Goal: Task Accomplishment & Management: Use online tool/utility

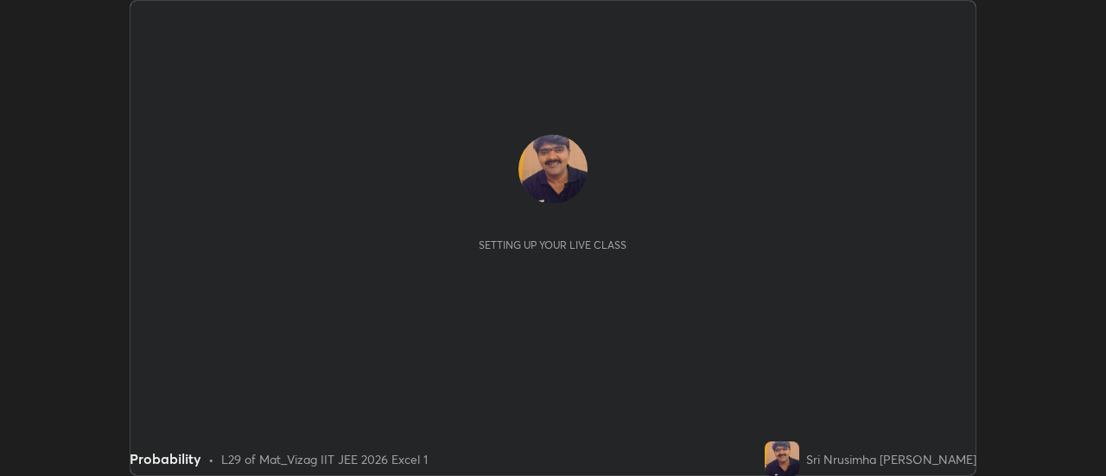
scroll to position [476, 1106]
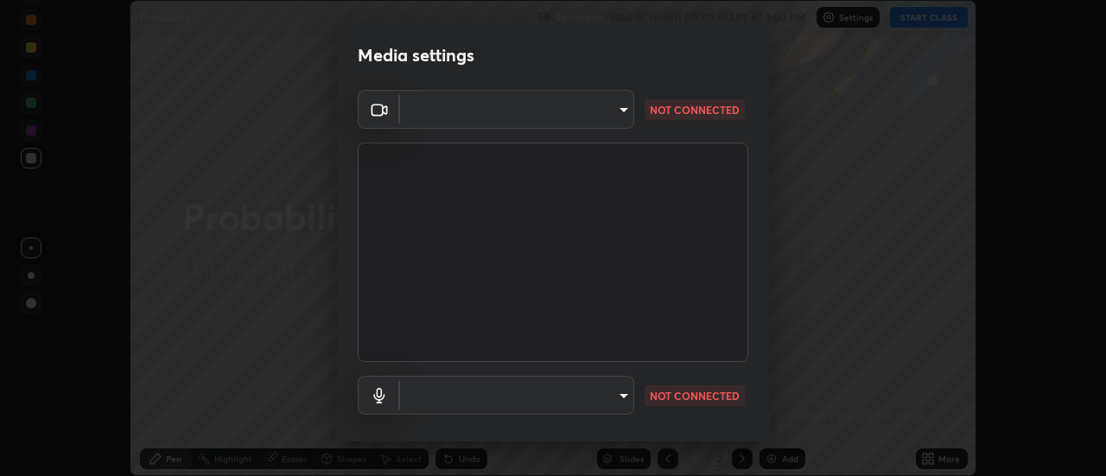
type input "ebf6c6488b735d5a44705984ed2dd2d6451cbc78617e13c2697a09295dc5aede"
type input "default"
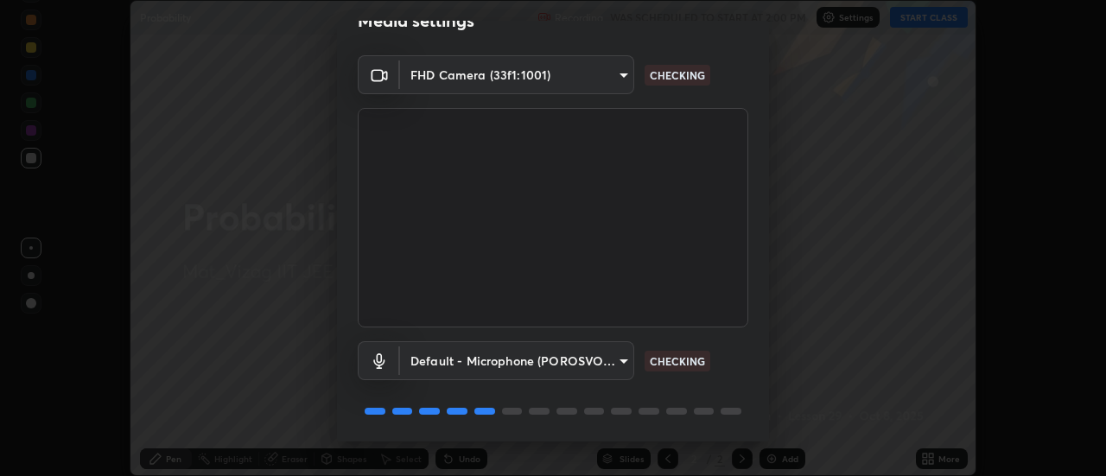
scroll to position [91, 0]
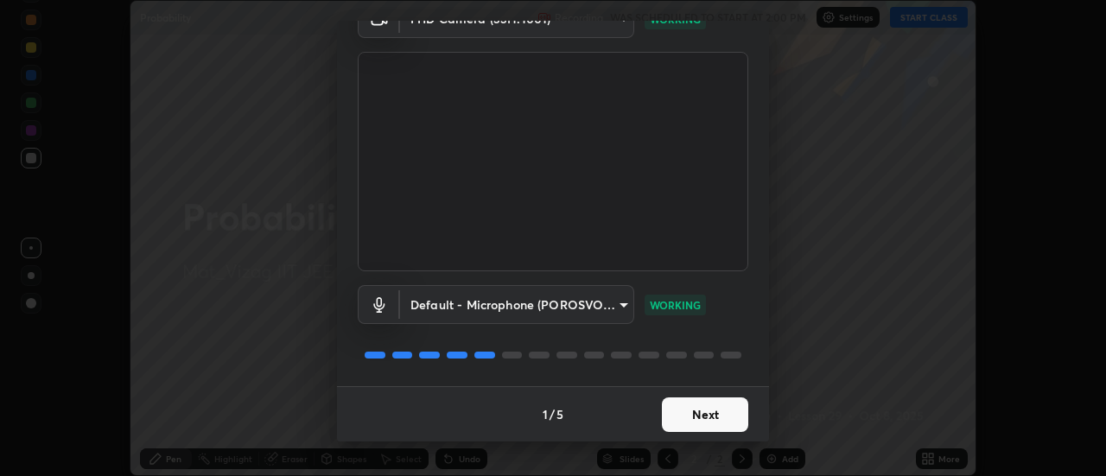
click at [698, 418] on button "Next" at bounding box center [705, 415] width 86 height 35
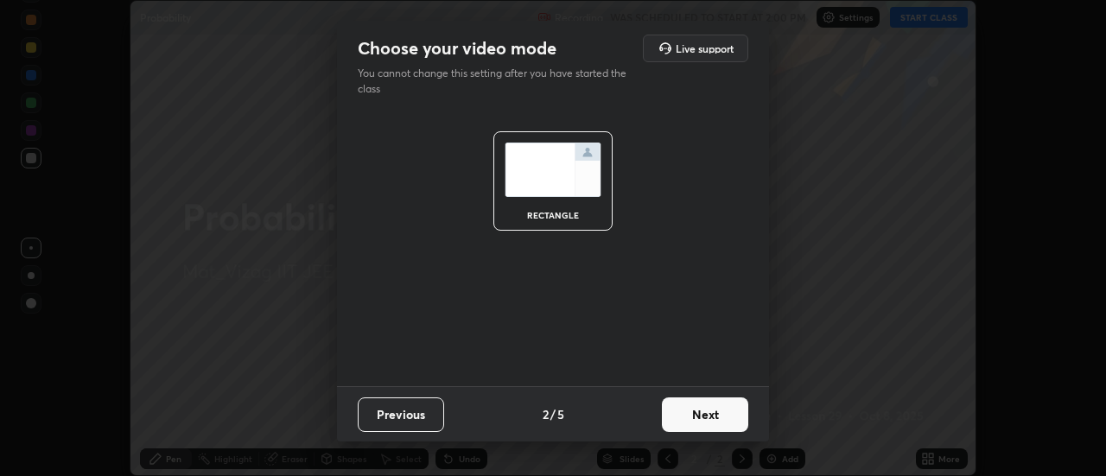
scroll to position [0, 0]
click at [710, 417] on button "Next" at bounding box center [705, 415] width 86 height 35
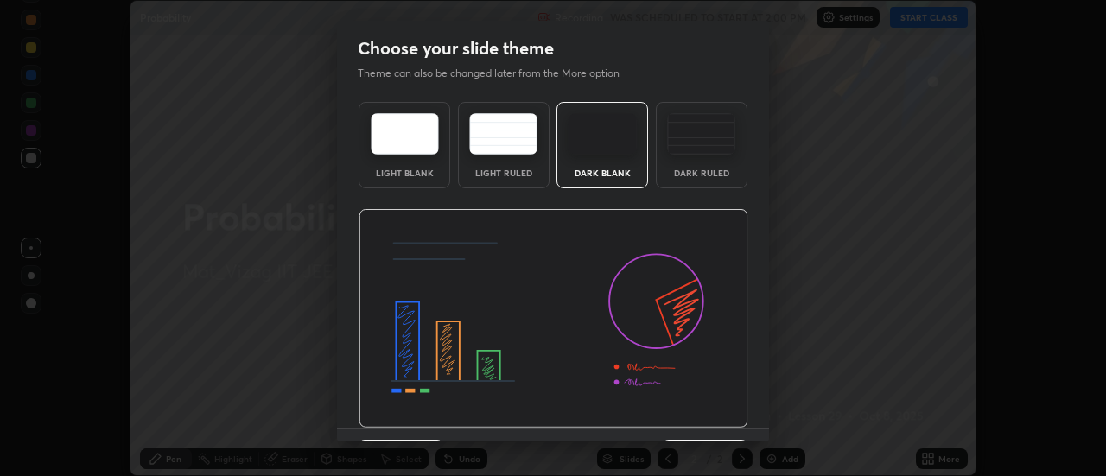
scroll to position [42, 0]
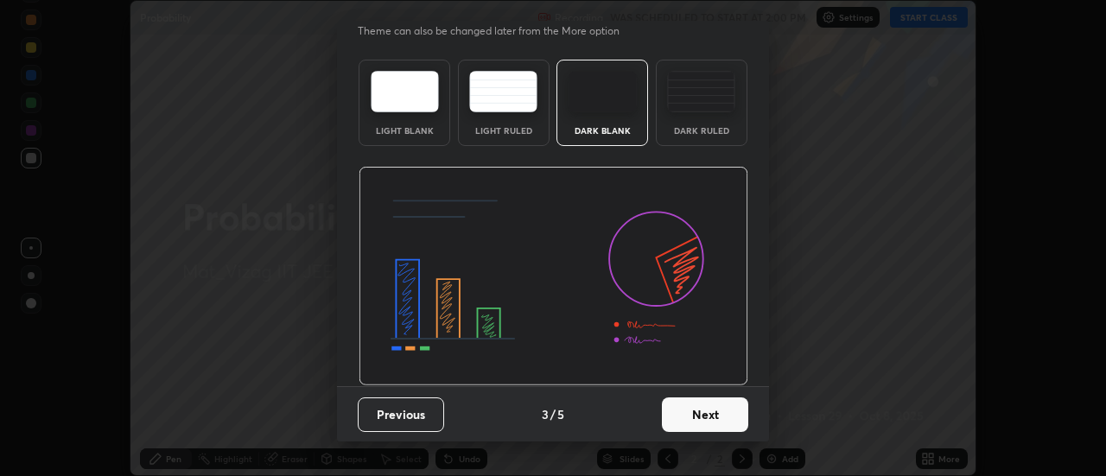
click at [689, 417] on button "Next" at bounding box center [705, 415] width 86 height 35
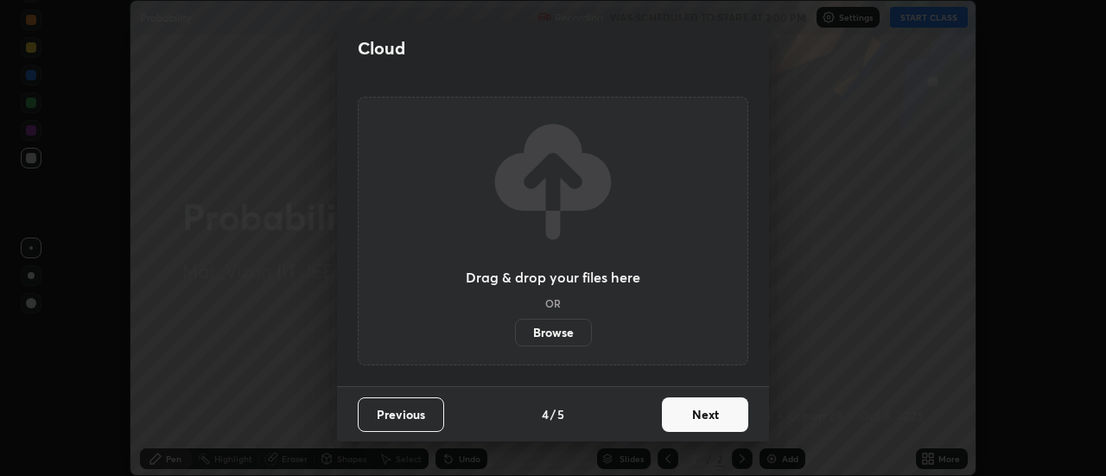
scroll to position [0, 0]
click at [707, 413] on button "Next" at bounding box center [705, 415] width 86 height 35
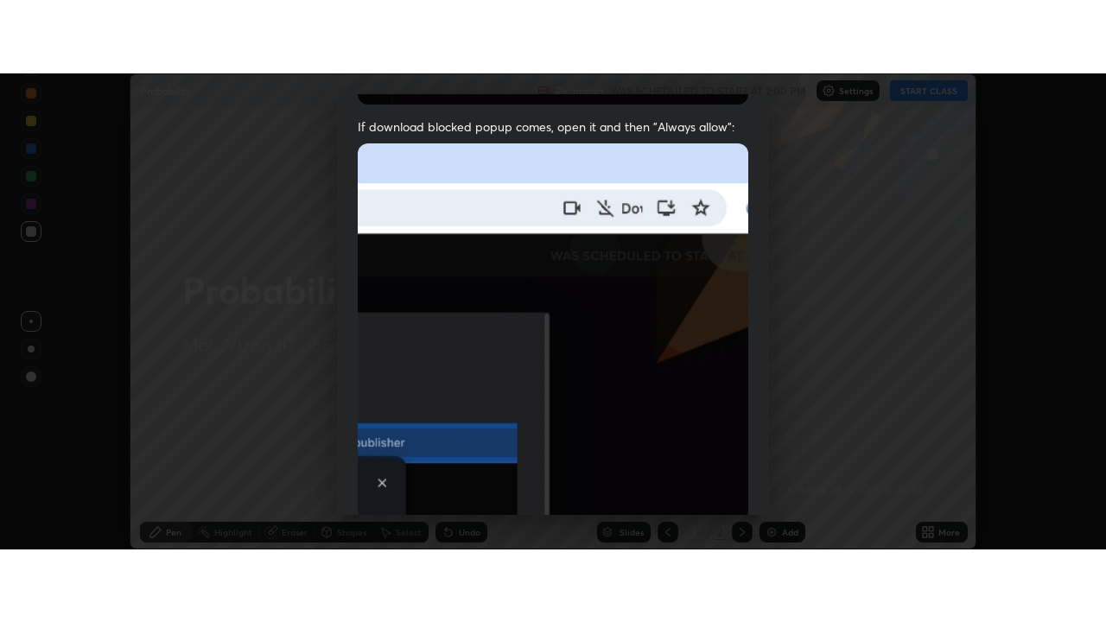
scroll to position [443, 0]
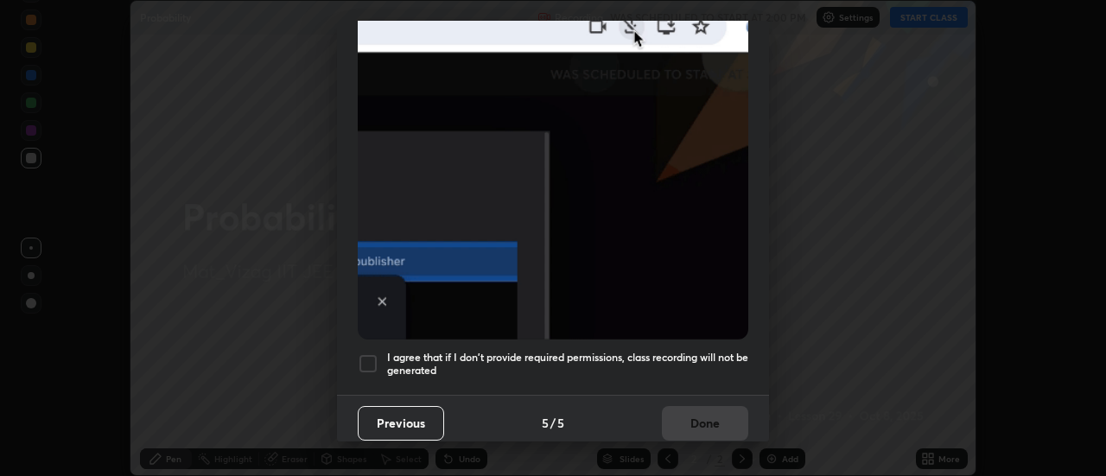
click at [358, 354] on div at bounding box center [368, 364] width 21 height 21
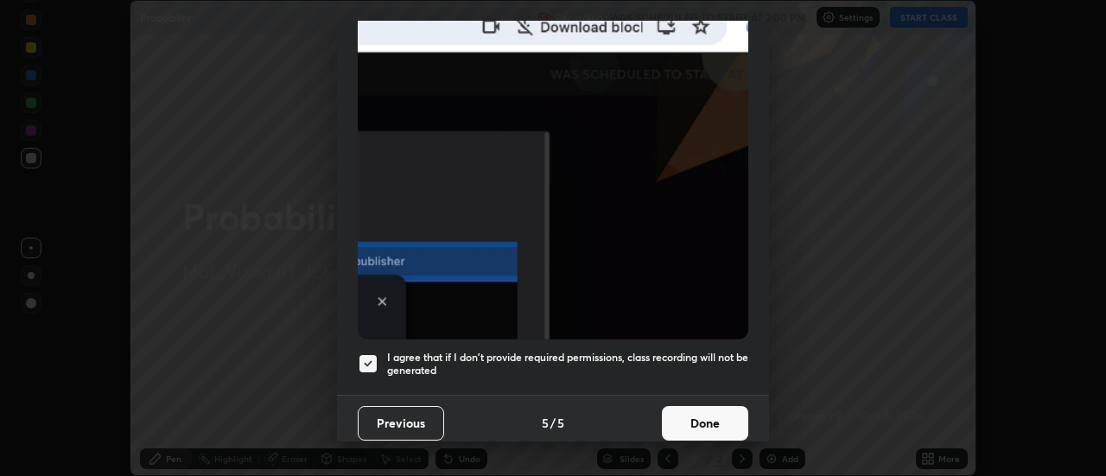
click at [678, 421] on button "Done" at bounding box center [705, 423] width 86 height 35
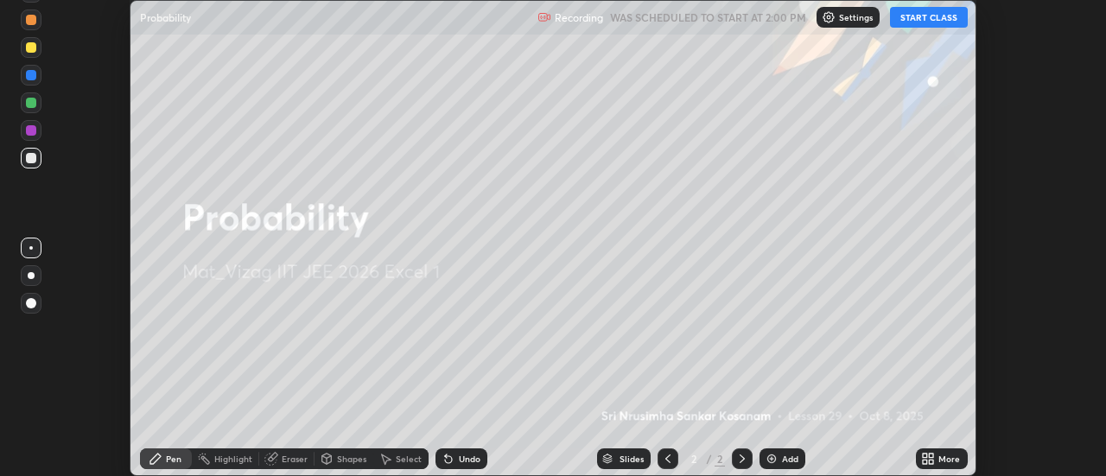
click at [788, 461] on div "Add" at bounding box center [790, 459] width 16 height 9
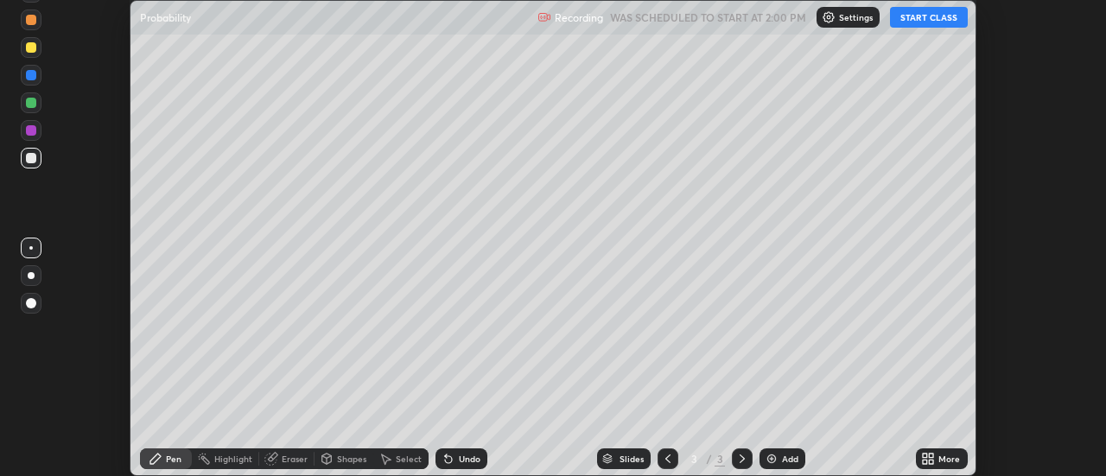
click at [932, 454] on icon at bounding box center [932, 456] width 4 height 4
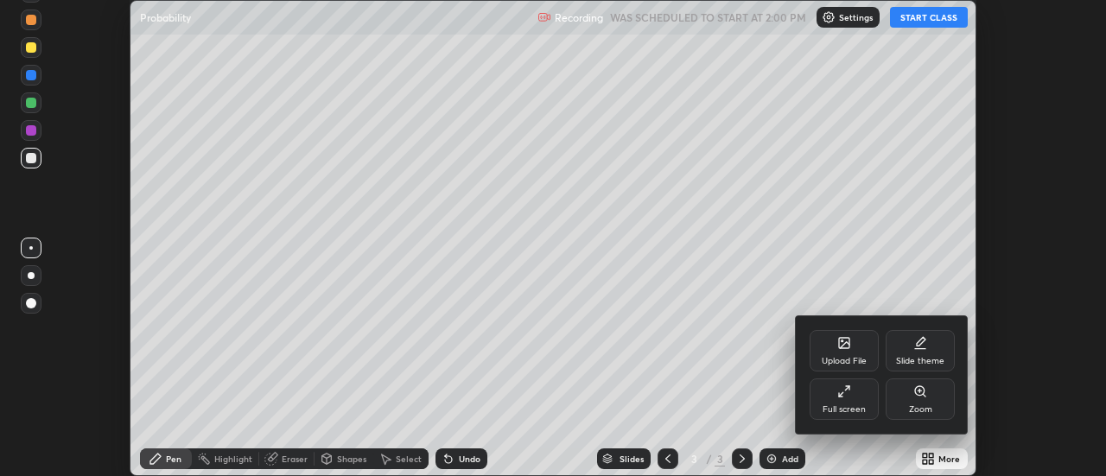
click at [853, 401] on div "Full screen" at bounding box center [844, 399] width 69 height 41
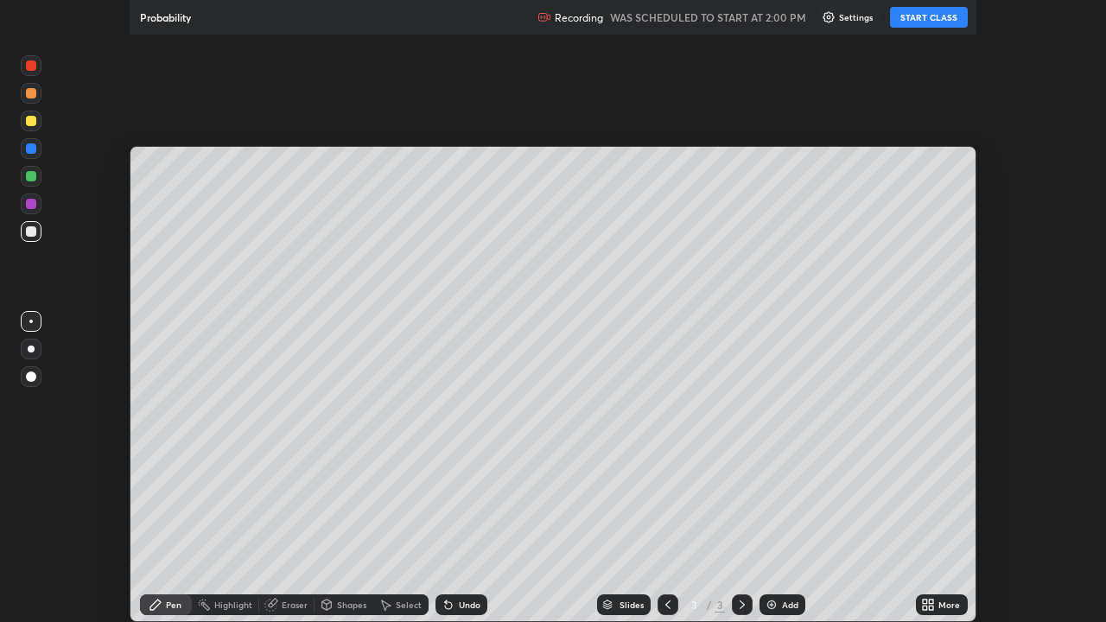
scroll to position [622, 1106]
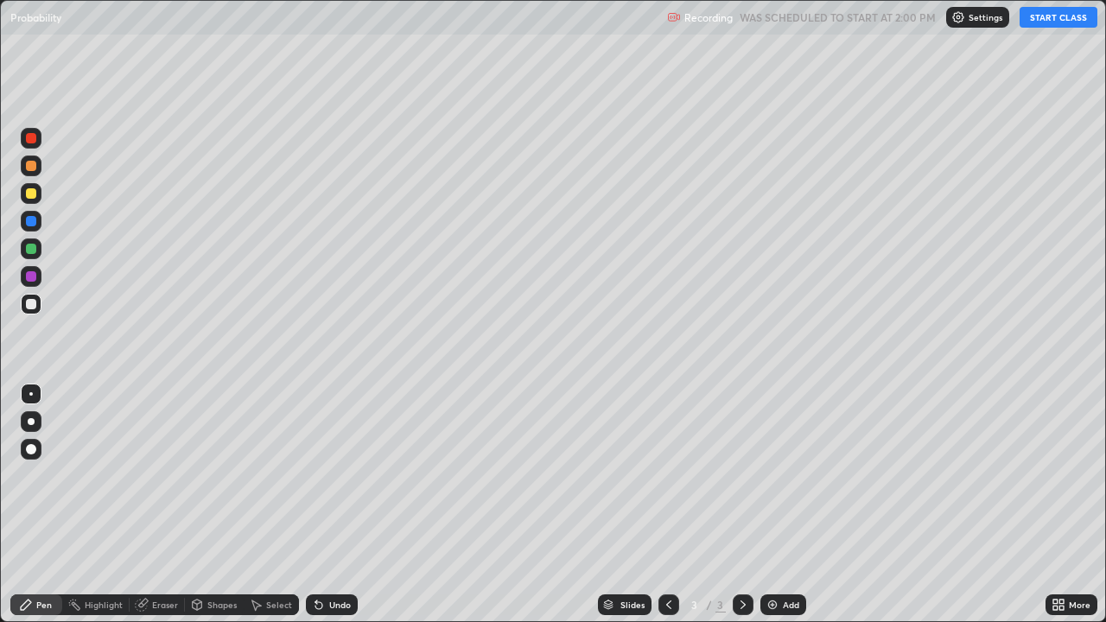
click at [1049, 20] on button "START CLASS" at bounding box center [1059, 17] width 78 height 21
click at [783, 475] on div "Add" at bounding box center [791, 605] width 16 height 9
click at [334, 475] on div "Undo" at bounding box center [340, 605] width 22 height 9
click at [31, 194] on div at bounding box center [31, 193] width 10 height 10
click at [342, 475] on div "Undo" at bounding box center [340, 605] width 22 height 9
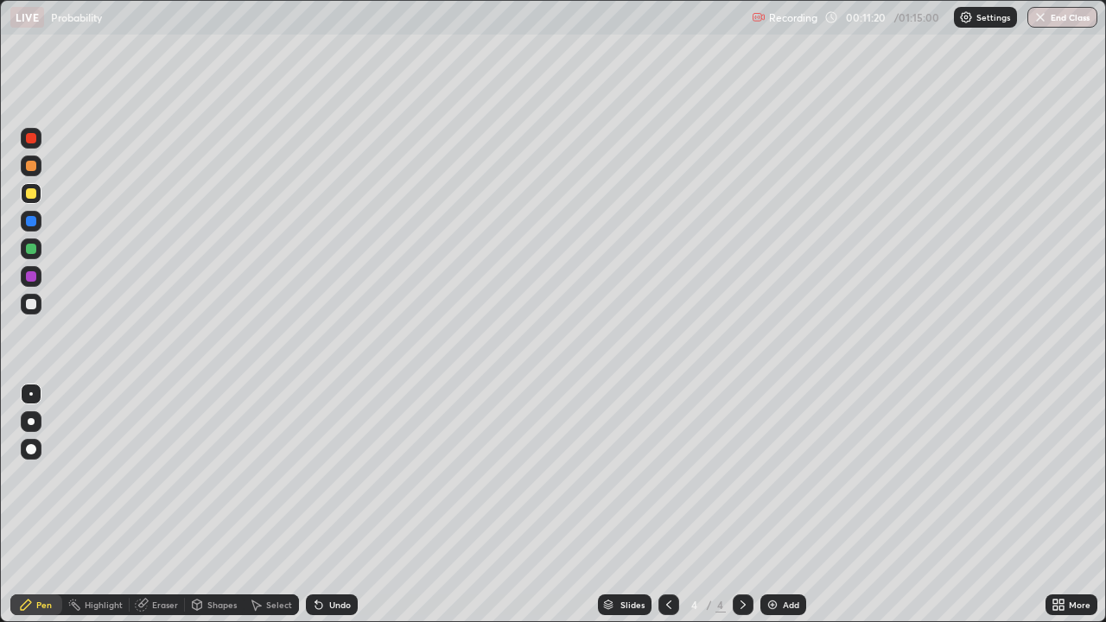
click at [337, 475] on div "Undo" at bounding box center [340, 605] width 22 height 9
click at [342, 475] on div "Undo" at bounding box center [340, 605] width 22 height 9
click at [345, 475] on div "Undo" at bounding box center [340, 605] width 22 height 9
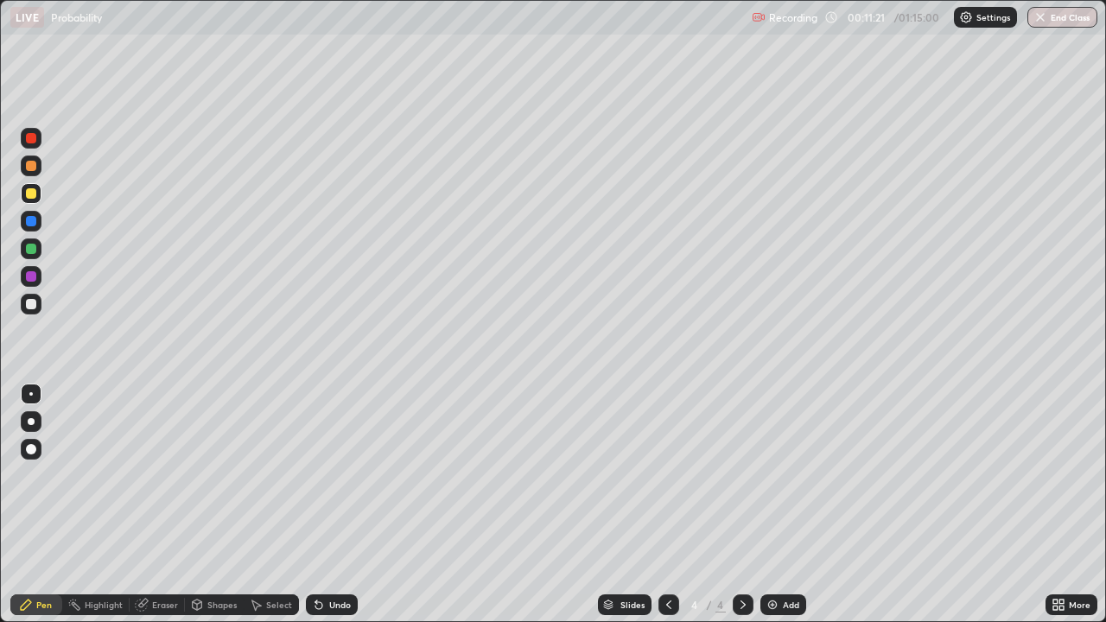
click at [347, 475] on div "Undo" at bounding box center [340, 605] width 22 height 9
click at [346, 475] on div "Undo" at bounding box center [340, 605] width 22 height 9
click at [347, 475] on div "Undo" at bounding box center [340, 605] width 22 height 9
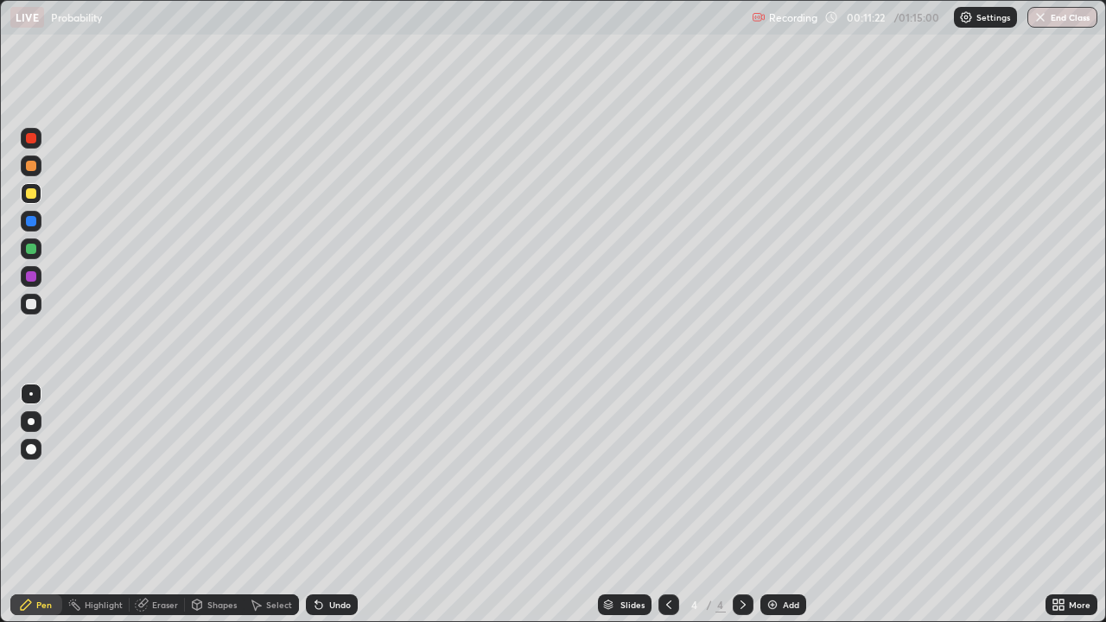
click at [341, 475] on div "Undo" at bounding box center [340, 605] width 22 height 9
click at [340, 475] on div "Undo" at bounding box center [340, 605] width 22 height 9
click at [339, 475] on div "Undo" at bounding box center [340, 605] width 22 height 9
click at [337, 475] on div "Undo" at bounding box center [340, 605] width 22 height 9
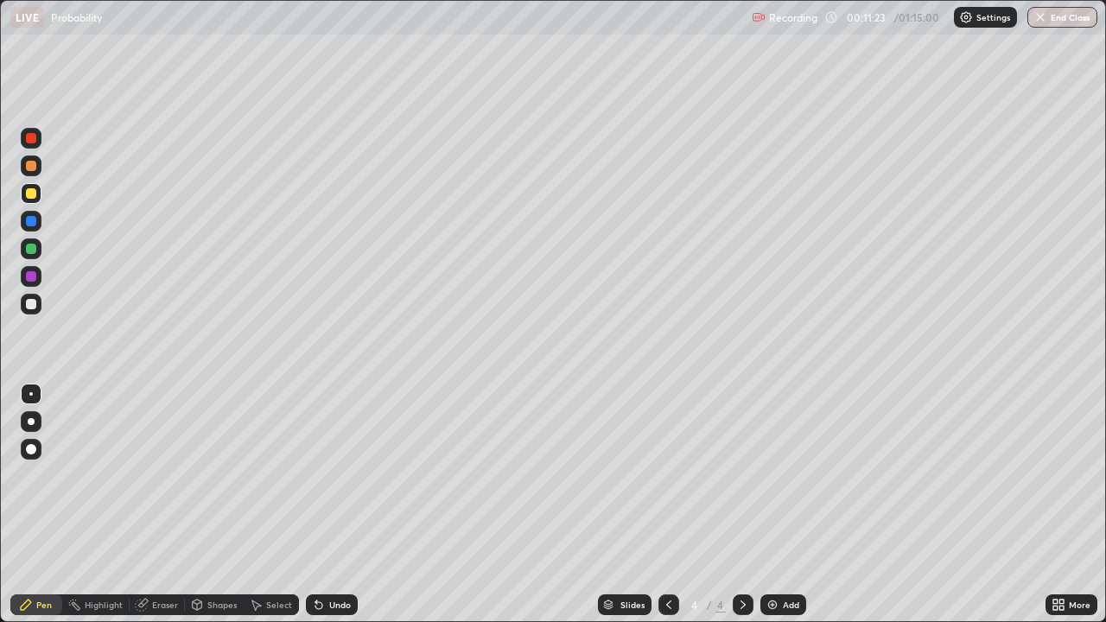
click at [337, 475] on div "Undo" at bounding box center [340, 605] width 22 height 9
click at [338, 475] on div "Undo" at bounding box center [340, 605] width 22 height 9
click at [336, 475] on div "Undo" at bounding box center [340, 605] width 22 height 9
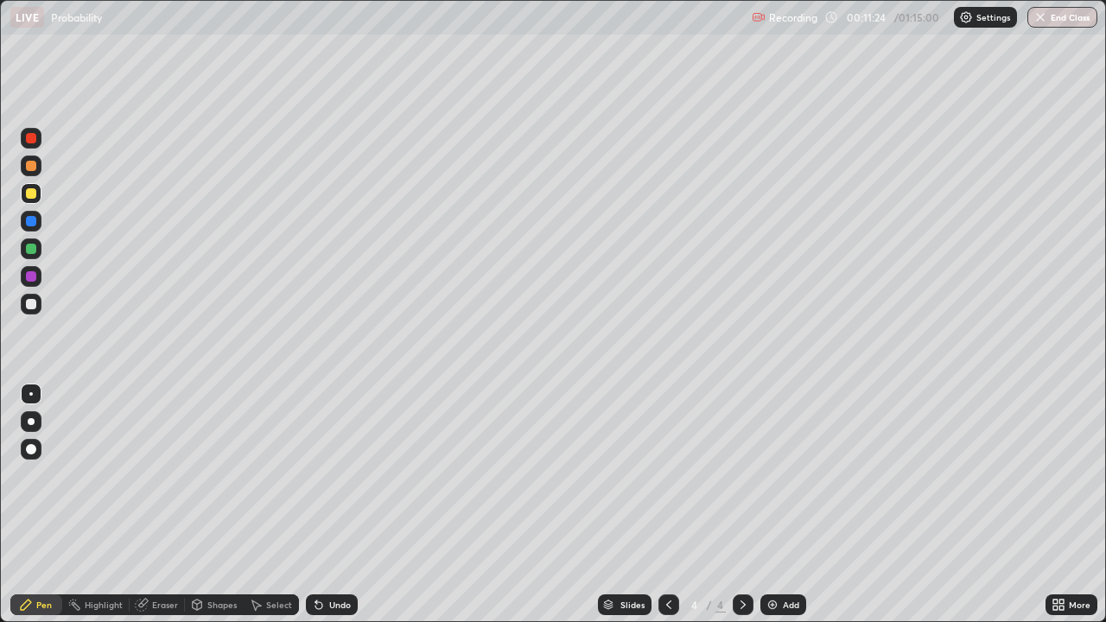
click at [333, 475] on div "Undo" at bounding box center [340, 605] width 22 height 9
click at [332, 475] on div "Undo" at bounding box center [340, 605] width 22 height 9
click at [329, 475] on div "Undo" at bounding box center [340, 605] width 22 height 9
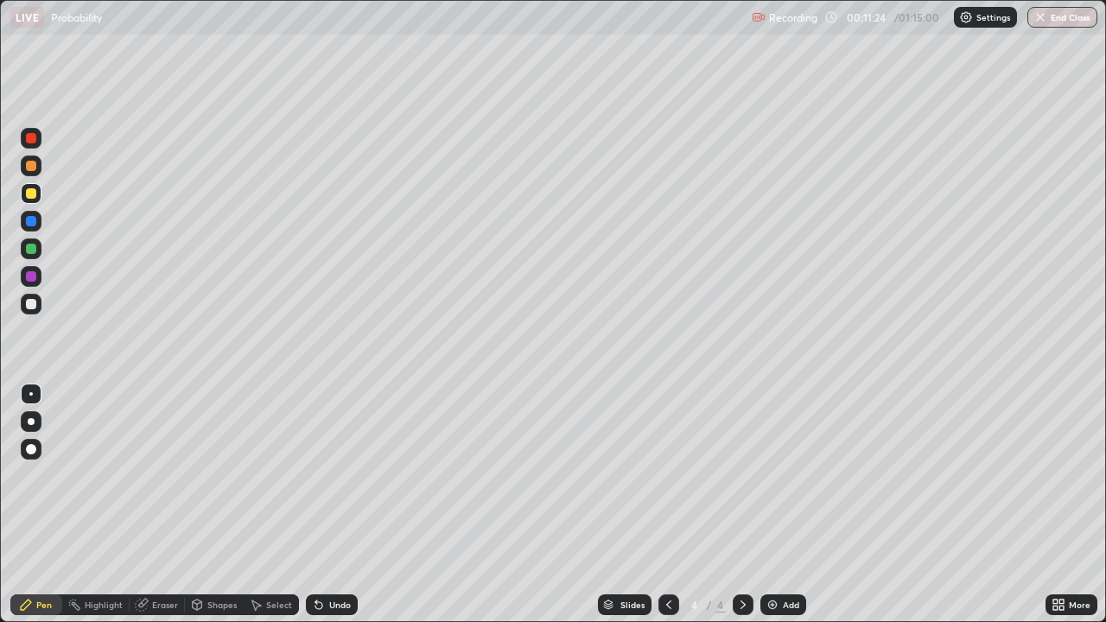
click at [329, 475] on div "Undo" at bounding box center [340, 605] width 22 height 9
click at [328, 475] on div "Undo" at bounding box center [332, 605] width 52 height 21
click at [35, 302] on div at bounding box center [31, 304] width 10 height 10
click at [33, 198] on div at bounding box center [31, 193] width 10 height 10
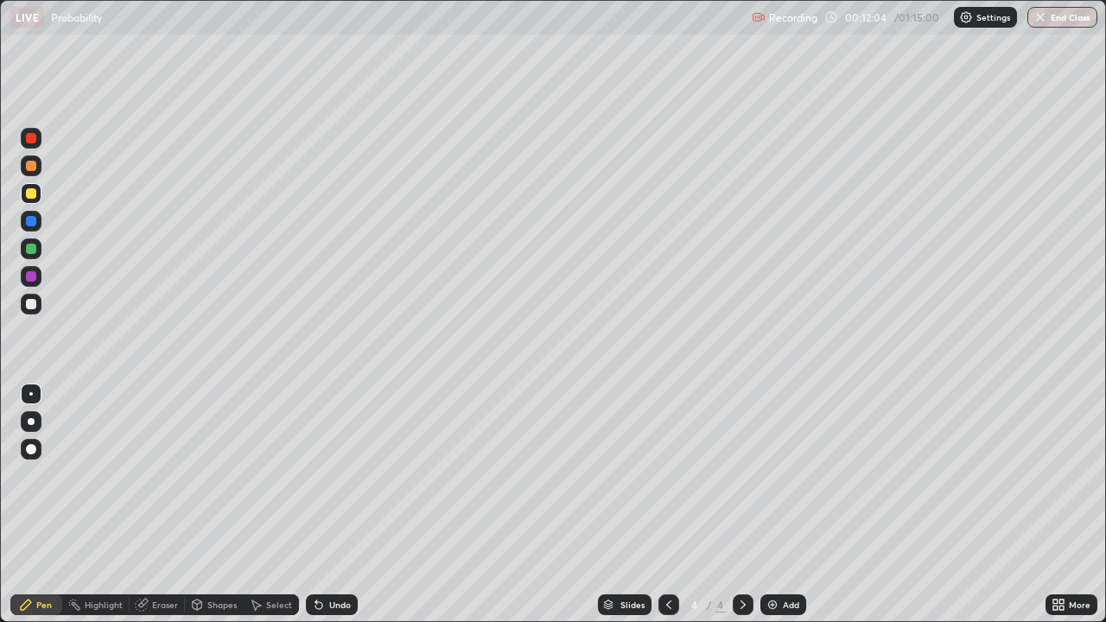
click at [33, 169] on div at bounding box center [31, 166] width 10 height 10
click at [31, 305] on div at bounding box center [31, 304] width 10 height 10
click at [783, 475] on div "Add" at bounding box center [791, 605] width 16 height 9
click at [330, 475] on div "Undo" at bounding box center [340, 605] width 22 height 9
click at [326, 475] on div "Undo" at bounding box center [332, 605] width 52 height 21
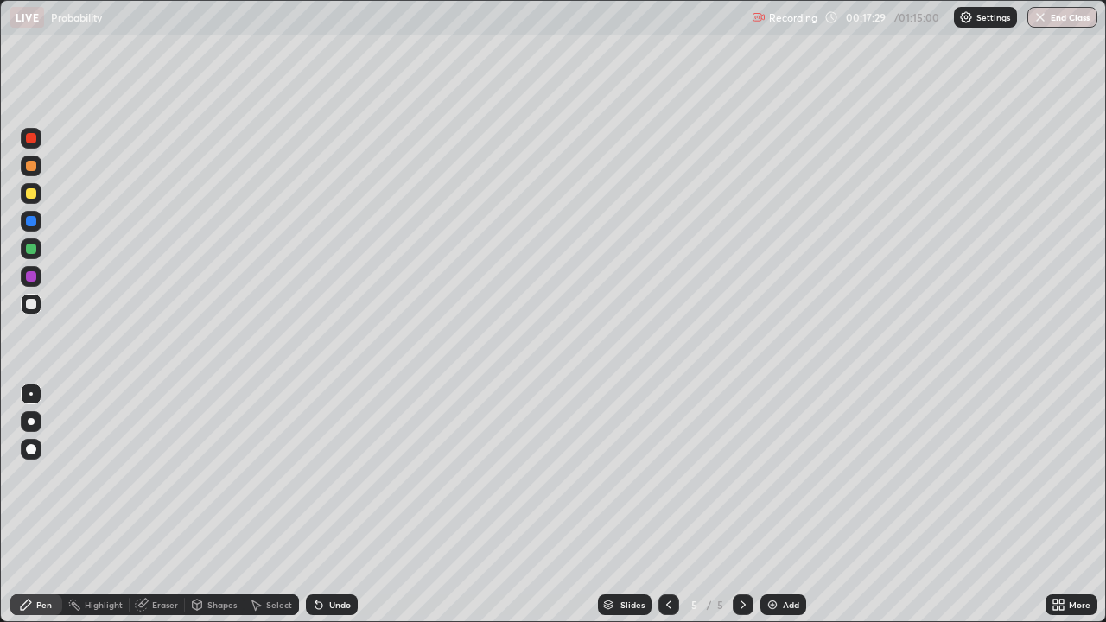
click at [329, 475] on div "Undo" at bounding box center [340, 605] width 22 height 9
click at [330, 475] on div "Undo" at bounding box center [340, 605] width 22 height 9
click at [340, 475] on div "Undo" at bounding box center [340, 605] width 22 height 9
click at [337, 475] on div "Undo" at bounding box center [340, 605] width 22 height 9
click at [333, 475] on div "Undo" at bounding box center [340, 605] width 22 height 9
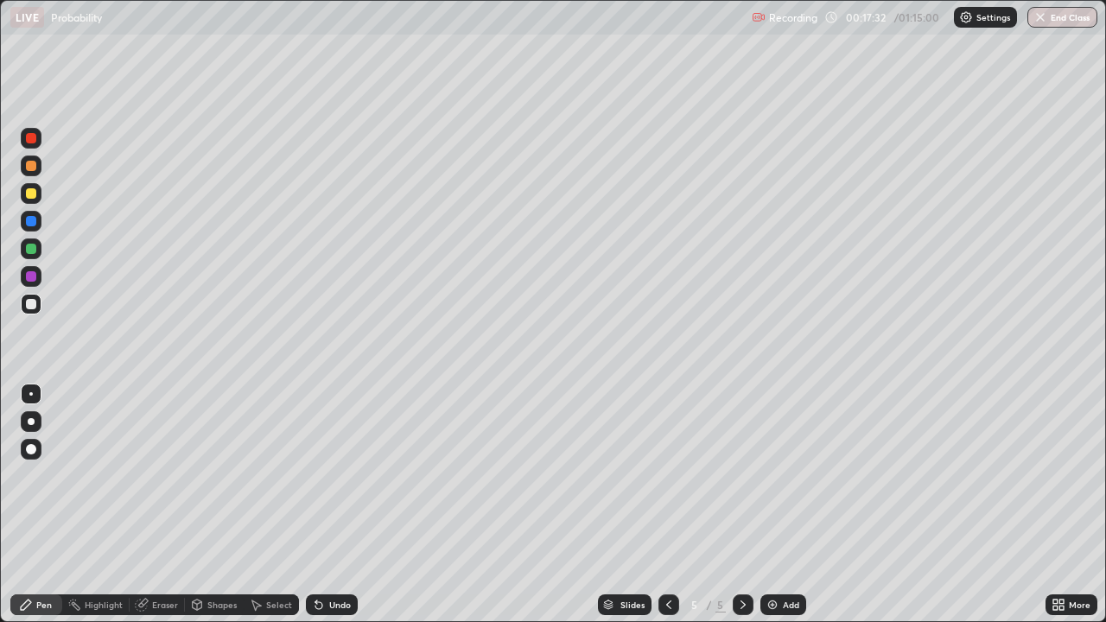
click at [330, 475] on div "Undo" at bounding box center [340, 605] width 22 height 9
click at [331, 475] on div "Undo" at bounding box center [340, 605] width 22 height 9
click at [332, 475] on div "Undo" at bounding box center [340, 605] width 22 height 9
click at [338, 475] on div "Undo" at bounding box center [332, 605] width 52 height 21
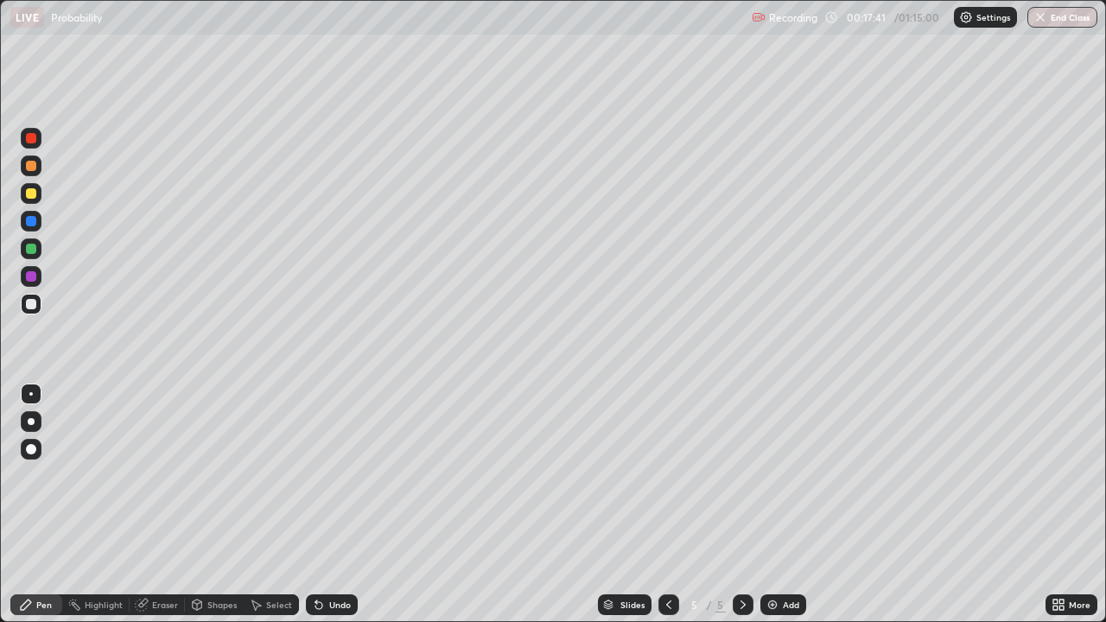
click at [335, 475] on div "Undo" at bounding box center [340, 605] width 22 height 9
click at [334, 475] on div "Undo" at bounding box center [340, 605] width 22 height 9
click at [335, 475] on div "Undo" at bounding box center [340, 605] width 22 height 9
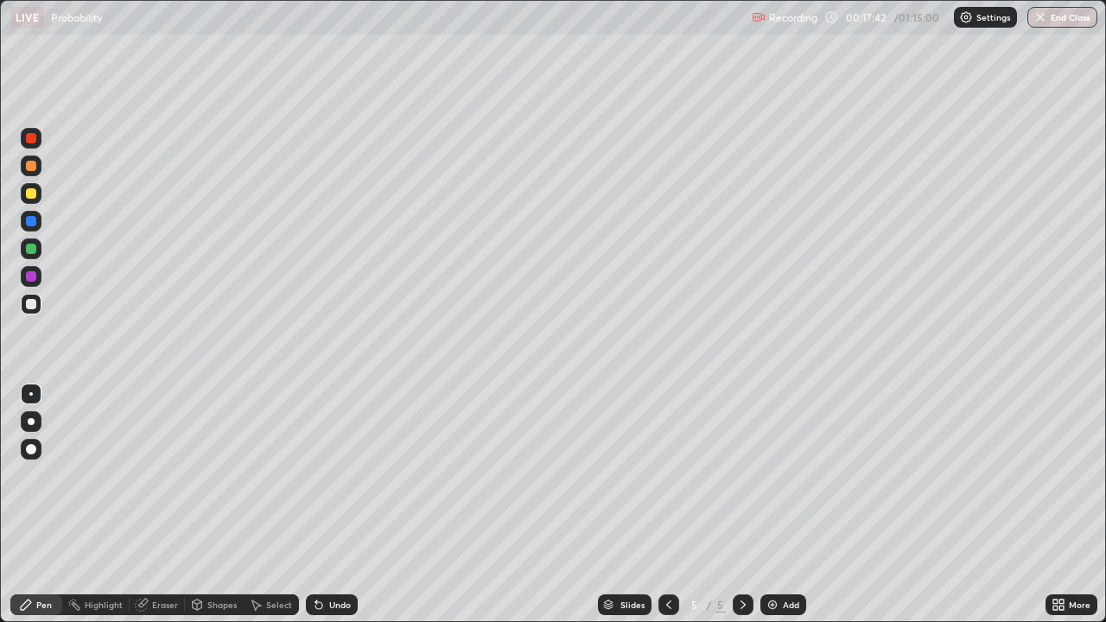
click at [335, 475] on div "Undo" at bounding box center [340, 605] width 22 height 9
click at [332, 475] on div "Undo" at bounding box center [340, 605] width 22 height 9
click at [147, 475] on icon at bounding box center [142, 605] width 14 height 14
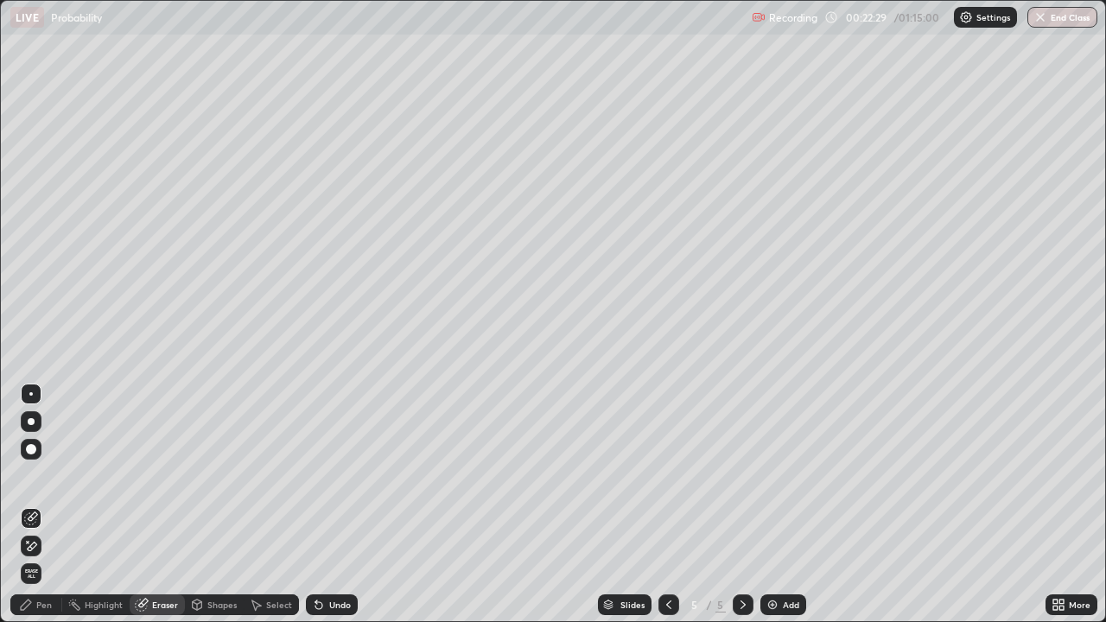
click at [36, 475] on icon at bounding box center [31, 546] width 14 height 15
click at [42, 475] on div "Pen" at bounding box center [44, 605] width 16 height 9
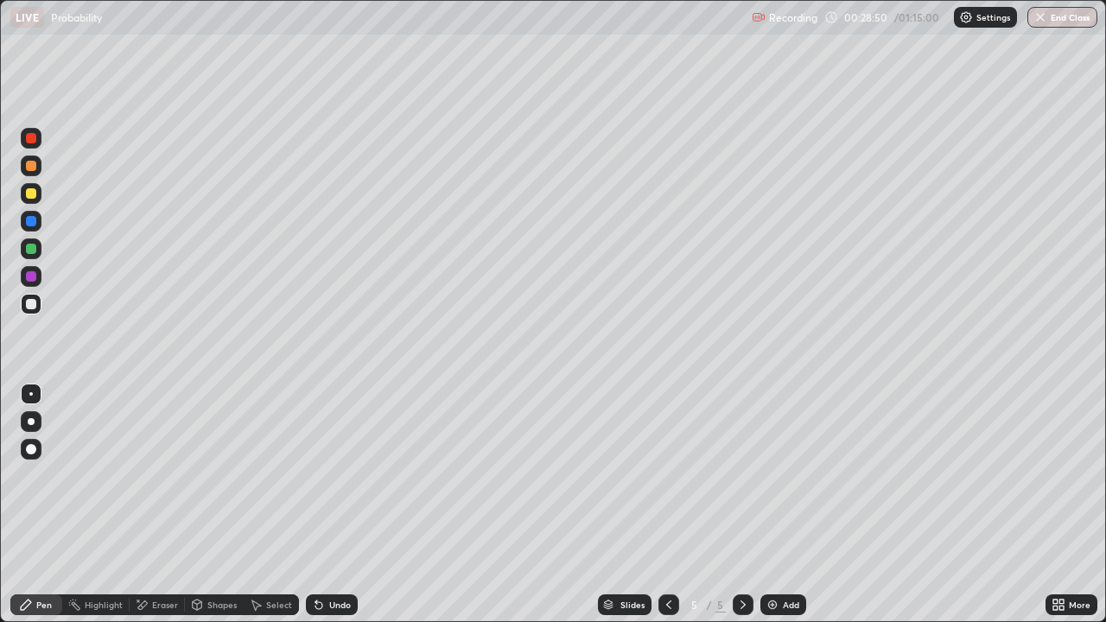
click at [777, 475] on img at bounding box center [773, 605] width 14 height 14
click at [336, 475] on div "Undo" at bounding box center [340, 605] width 22 height 9
click at [783, 475] on div "Add" at bounding box center [791, 605] width 16 height 9
click at [784, 475] on div "Add" at bounding box center [791, 605] width 16 height 9
click at [340, 475] on div "Undo" at bounding box center [340, 605] width 22 height 9
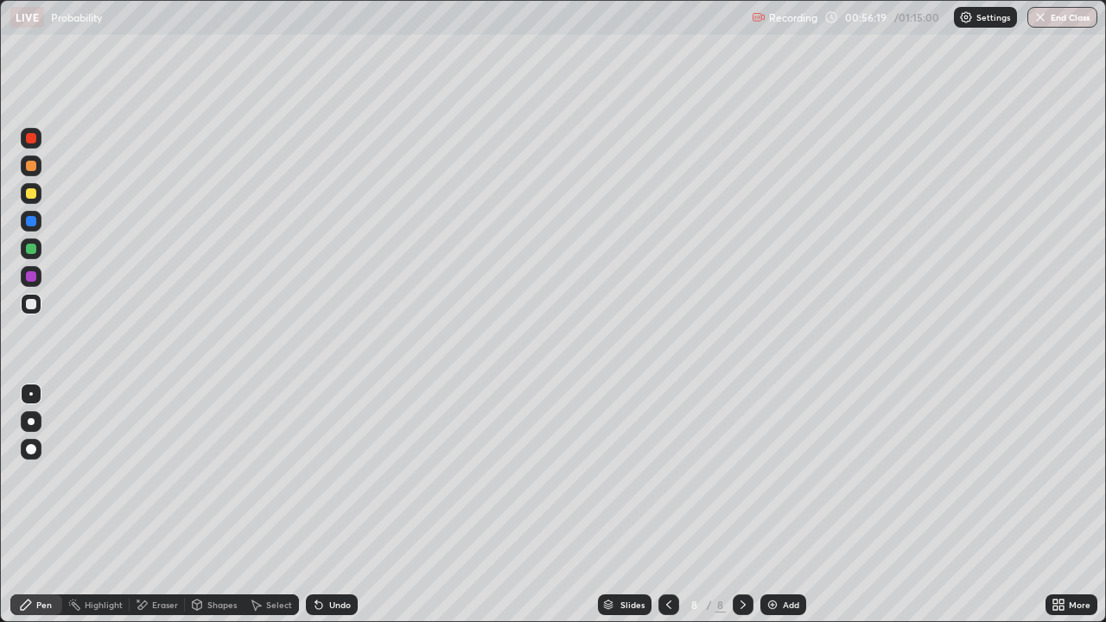
click at [331, 475] on div "Undo" at bounding box center [340, 605] width 22 height 9
click at [330, 475] on div "Undo" at bounding box center [332, 605] width 52 height 21
click at [332, 475] on div "Undo" at bounding box center [332, 605] width 52 height 21
click at [333, 475] on div "Undo" at bounding box center [340, 605] width 22 height 9
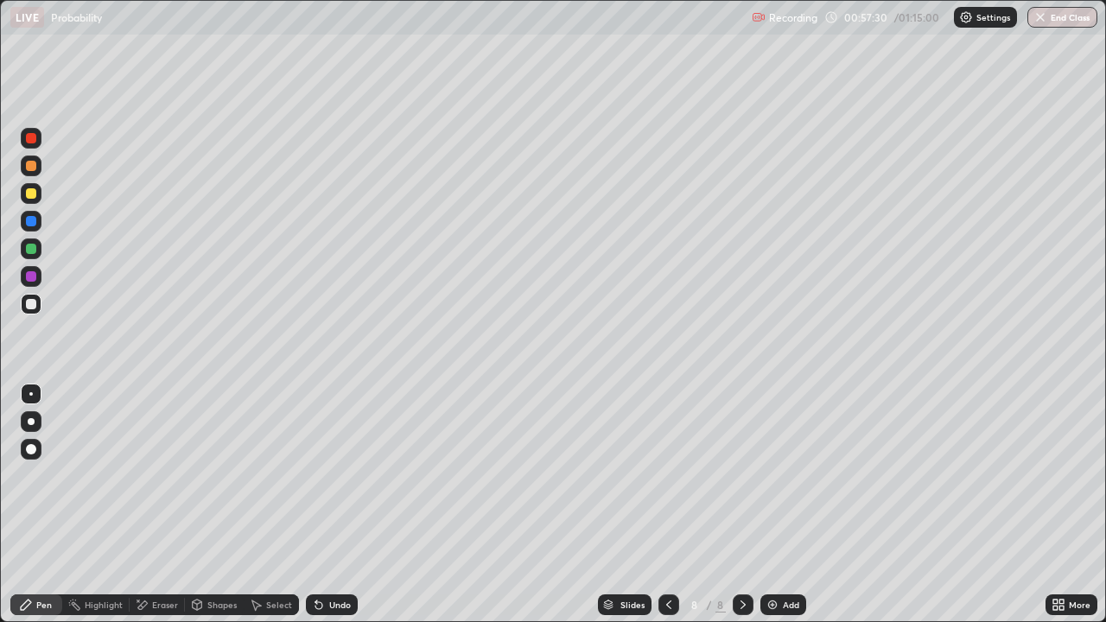
click at [150, 475] on div "Eraser" at bounding box center [157, 605] width 55 height 21
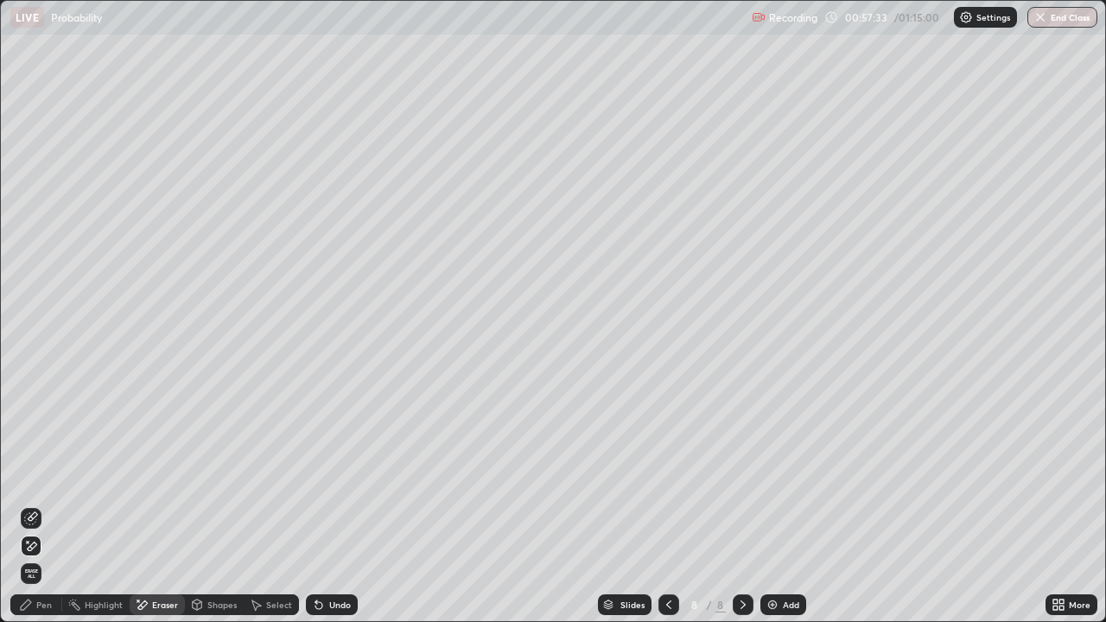
click at [49, 475] on div "Pen" at bounding box center [44, 605] width 16 height 9
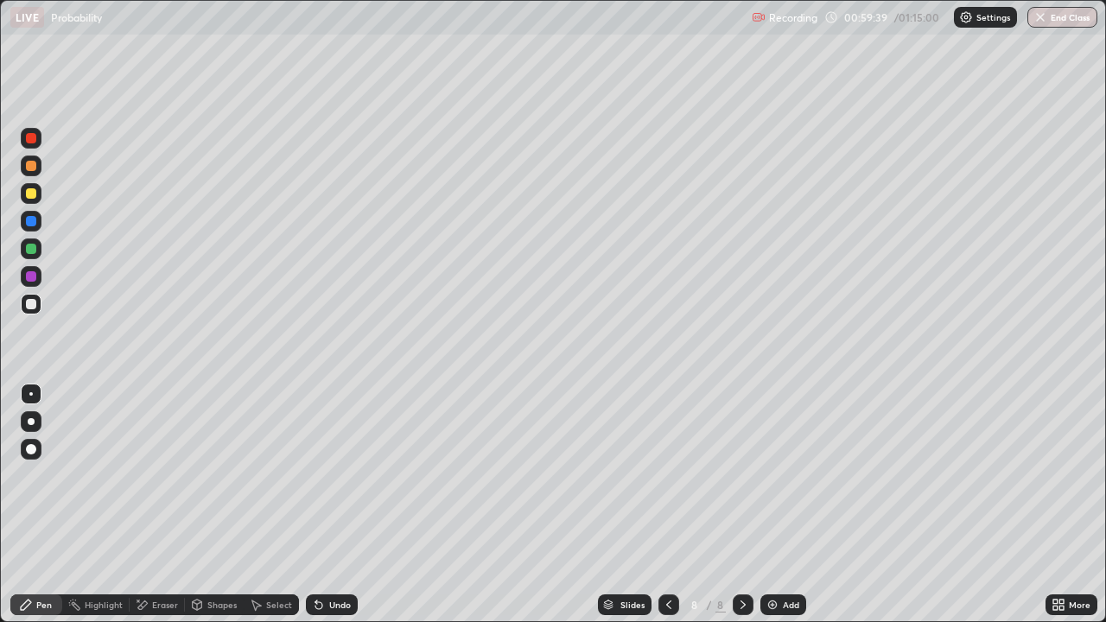
click at [781, 475] on div "Add" at bounding box center [784, 605] width 46 height 21
click at [667, 475] on icon at bounding box center [669, 605] width 14 height 14
click at [751, 475] on div at bounding box center [743, 605] width 21 height 35
click at [677, 475] on div at bounding box center [669, 605] width 21 height 35
click at [778, 475] on div "Add" at bounding box center [784, 605] width 46 height 21
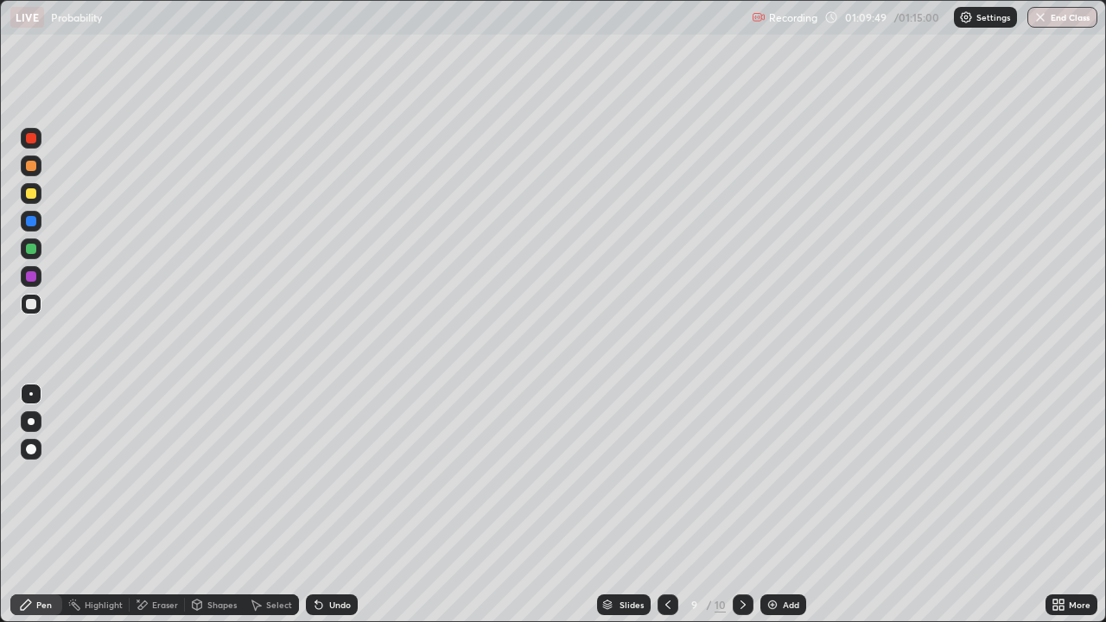
click at [154, 475] on div "Eraser" at bounding box center [157, 605] width 55 height 21
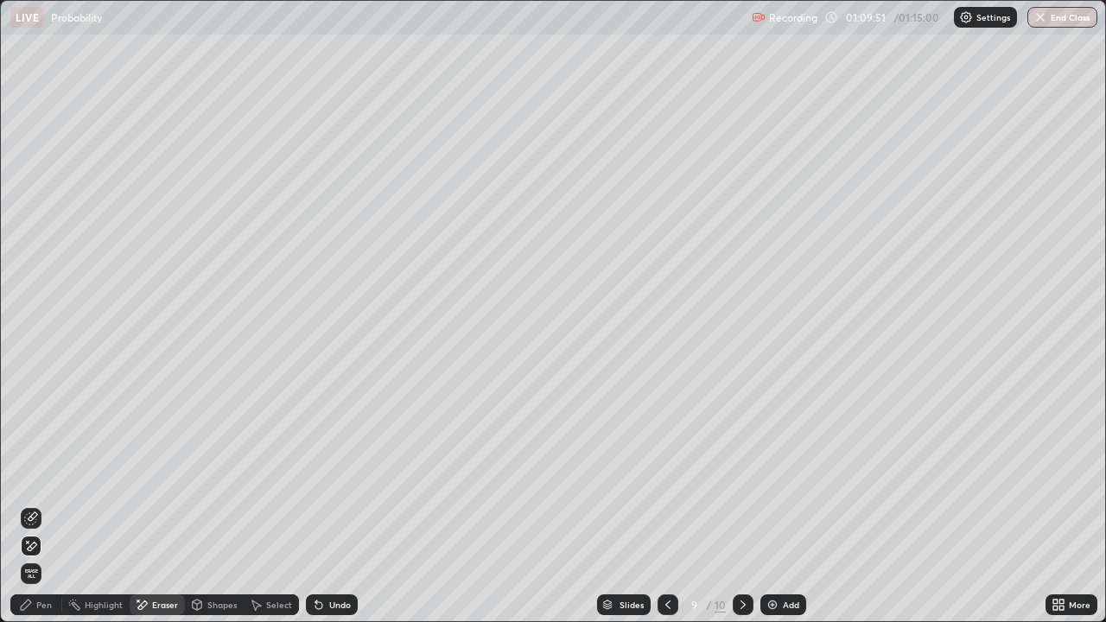
click at [28, 475] on icon at bounding box center [31, 519] width 14 height 14
click at [24, 475] on icon at bounding box center [31, 546] width 14 height 15
click at [30, 475] on span "Erase all" at bounding box center [31, 574] width 19 height 10
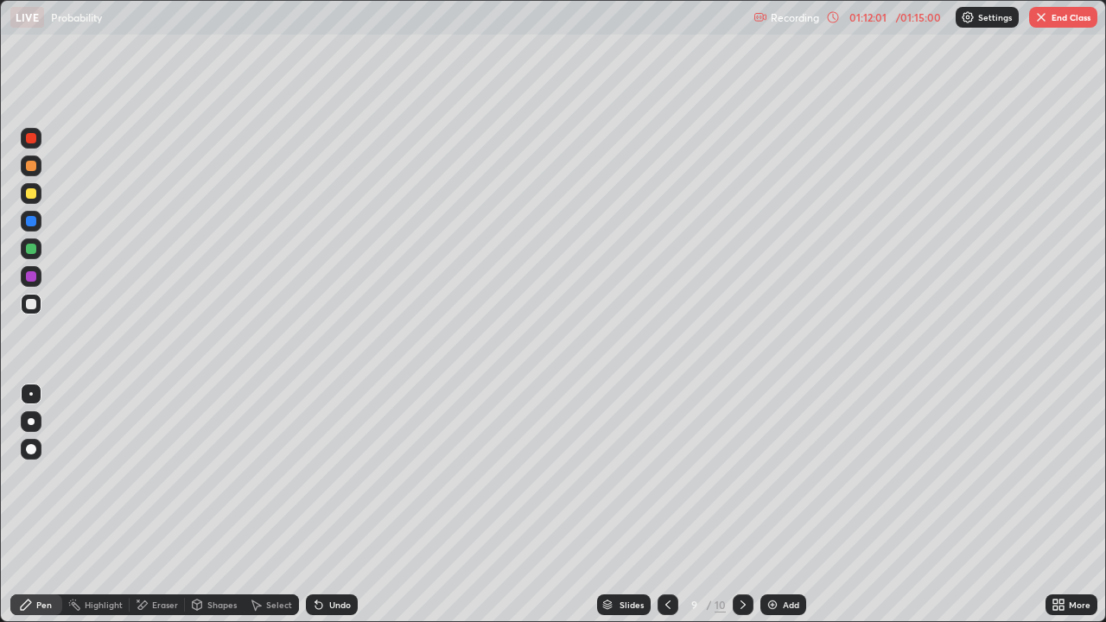
click at [1077, 17] on button "End Class" at bounding box center [1064, 17] width 68 height 21
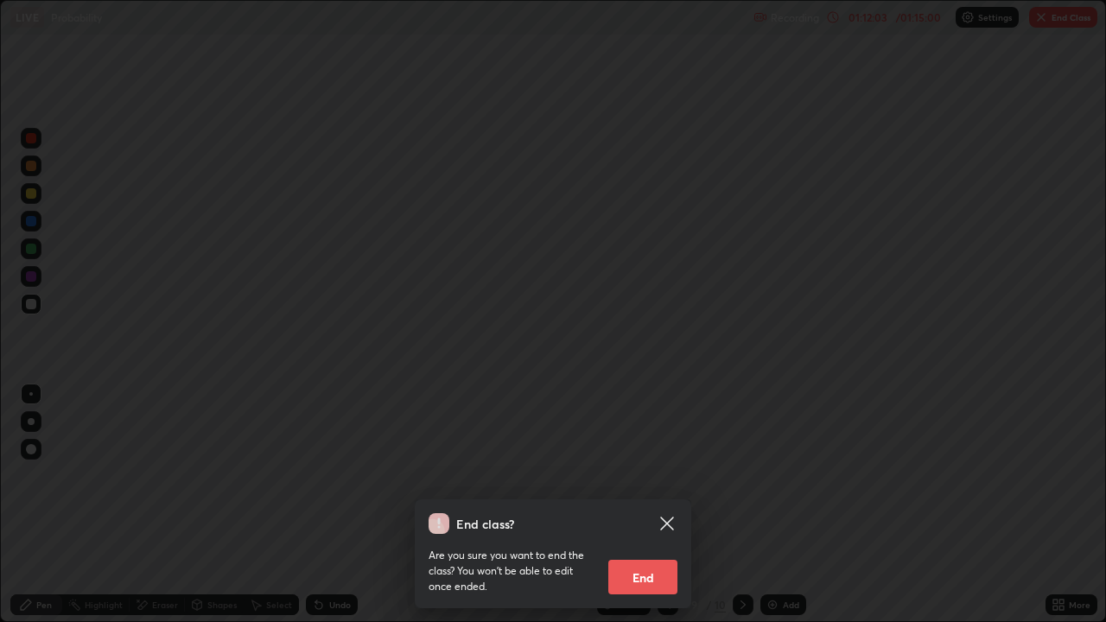
click at [653, 475] on button "End" at bounding box center [643, 577] width 69 height 35
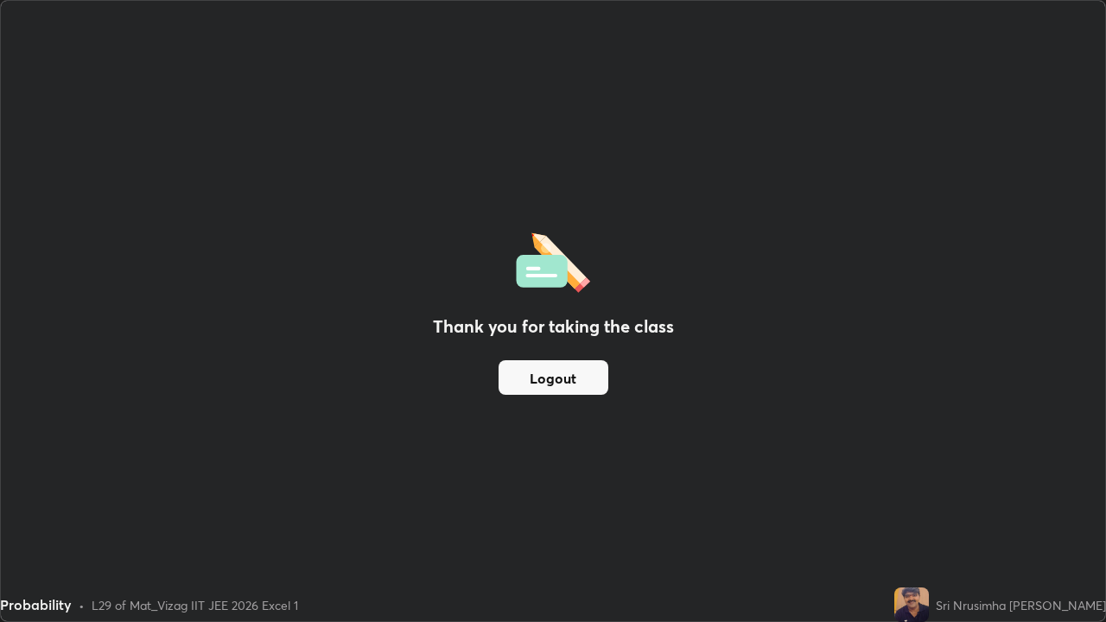
click at [597, 375] on button "Logout" at bounding box center [554, 377] width 110 height 35
click at [547, 378] on button "Logout" at bounding box center [554, 377] width 110 height 35
click at [552, 383] on button "Logout" at bounding box center [554, 377] width 110 height 35
click at [548, 379] on button "Logout" at bounding box center [554, 377] width 110 height 35
click at [551, 372] on button "Logout" at bounding box center [554, 377] width 110 height 35
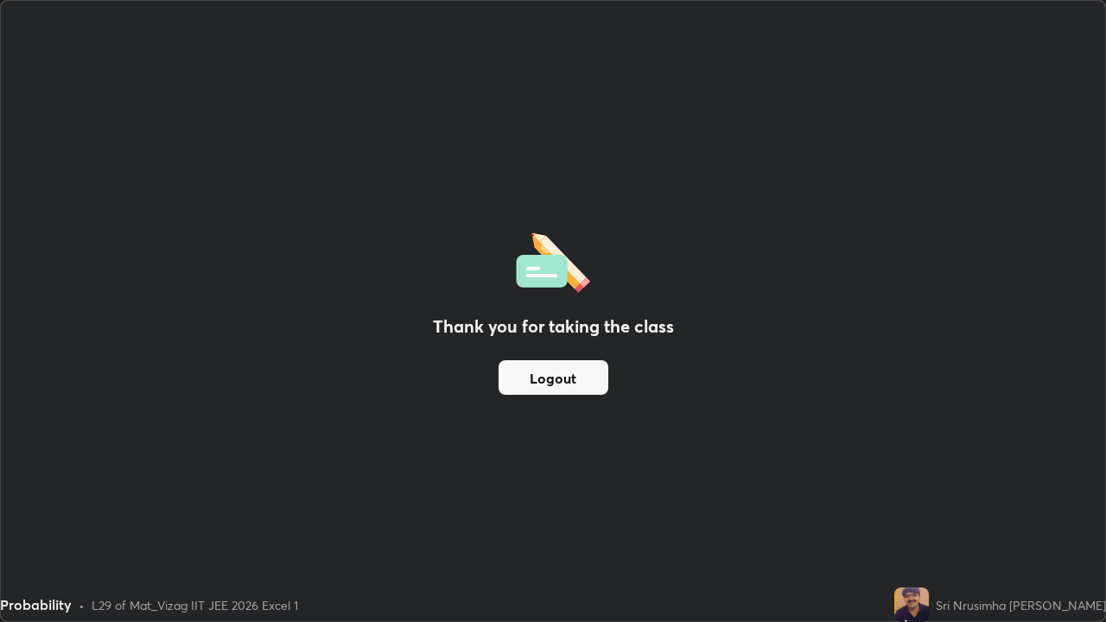
click at [541, 376] on button "Logout" at bounding box center [554, 377] width 110 height 35
click at [526, 376] on button "Logout" at bounding box center [554, 377] width 110 height 35
